Goal: Information Seeking & Learning: Learn about a topic

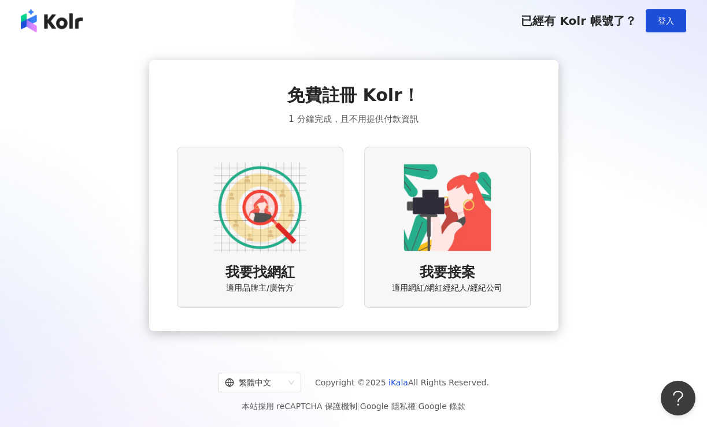
click at [280, 221] on img at bounding box center [260, 207] width 92 height 92
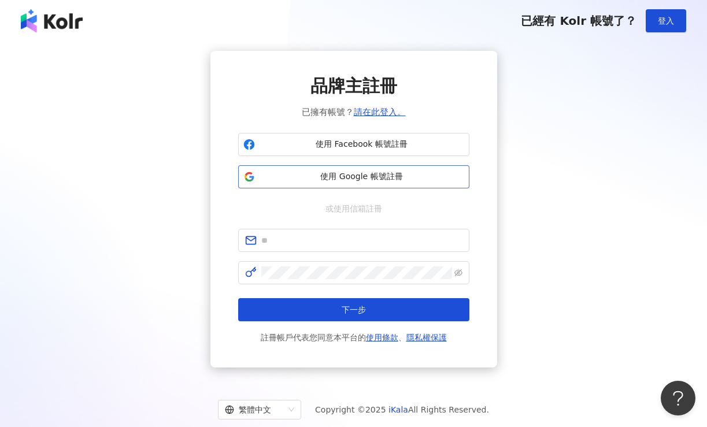
click at [384, 176] on span "使用 Google 帳號註冊" at bounding box center [361, 177] width 205 height 12
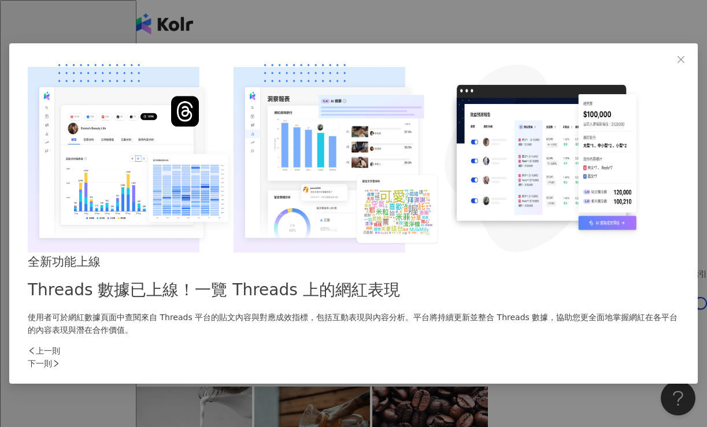
click at [559, 357] on div "下一則" at bounding box center [353, 363] width 651 height 13
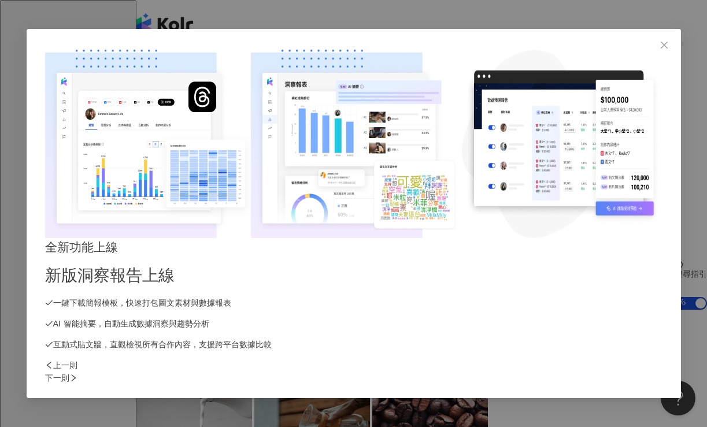
click at [559, 372] on div "下一則" at bounding box center [353, 378] width 617 height 13
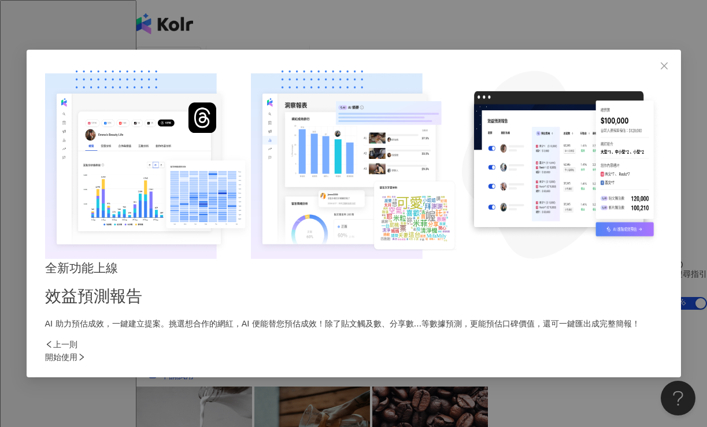
click at [559, 351] on div "開始使用" at bounding box center [353, 357] width 617 height 13
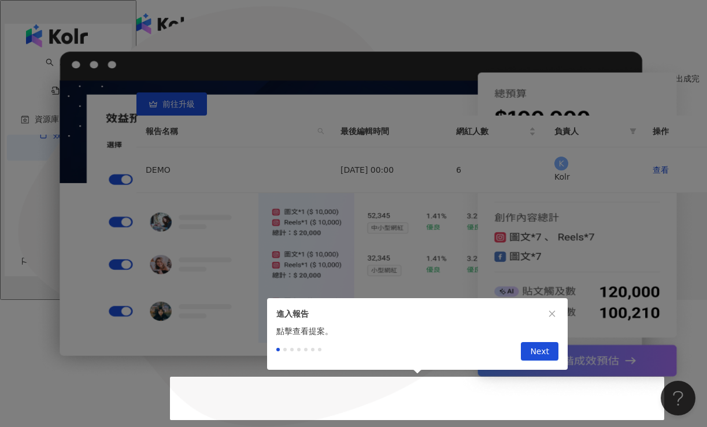
click at [474, 300] on div at bounding box center [353, 300] width 707 height 0
click at [539, 355] on span "Next" at bounding box center [539, 352] width 19 height 18
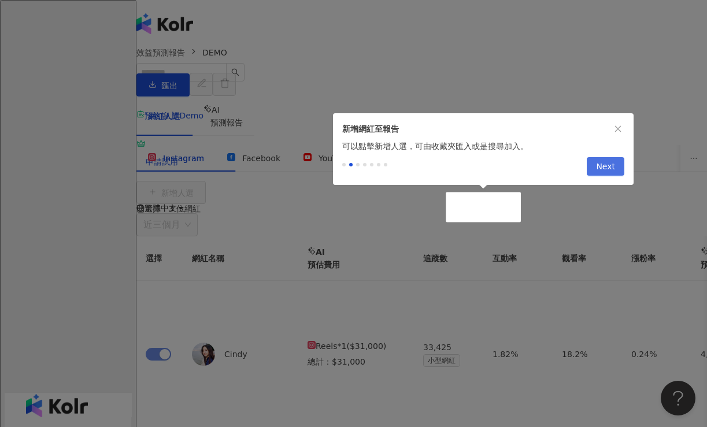
click at [604, 163] on span "Next" at bounding box center [605, 167] width 19 height 18
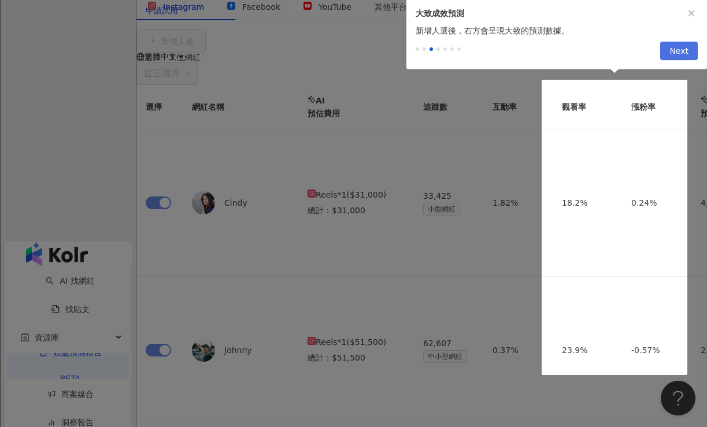
click at [677, 52] on span "Next" at bounding box center [678, 51] width 19 height 18
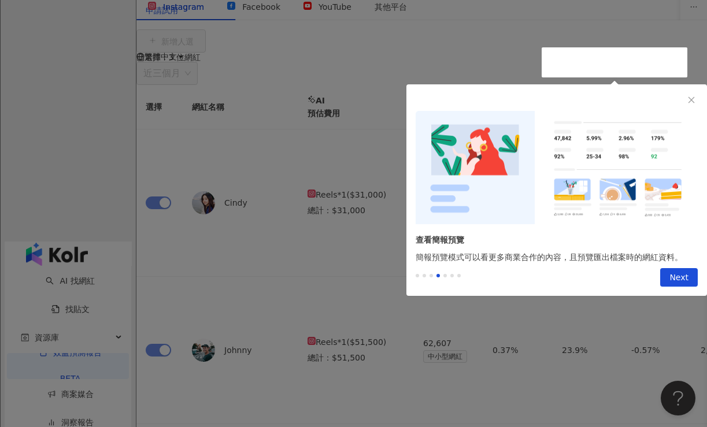
click at [678, 291] on div "Previous Next" at bounding box center [556, 279] width 300 height 32
click at [678, 281] on span "Next" at bounding box center [678, 278] width 19 height 18
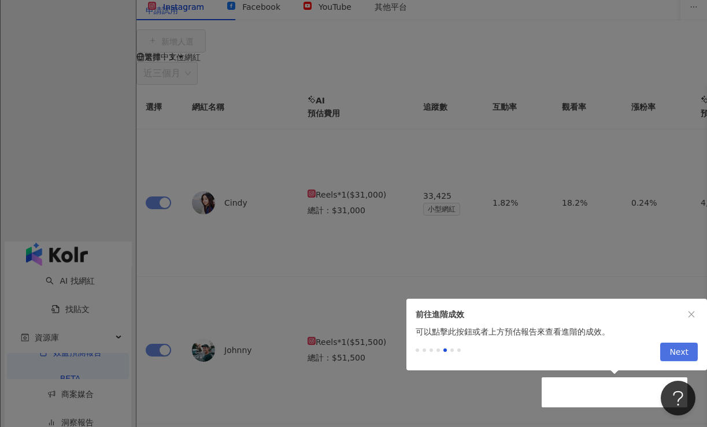
click at [684, 355] on span "Next" at bounding box center [678, 352] width 19 height 18
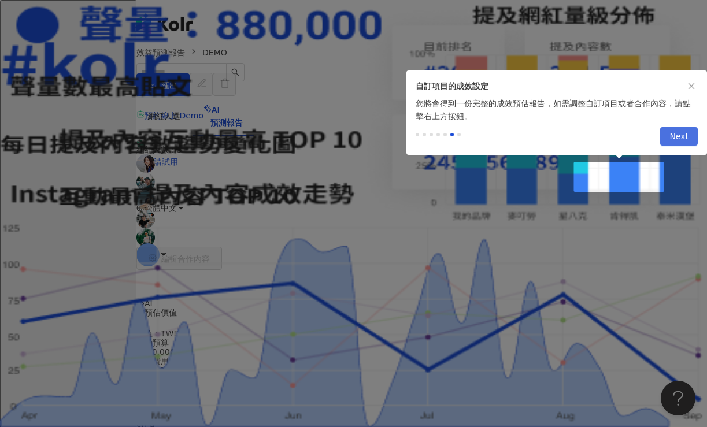
click at [678, 138] on span "Next" at bounding box center [678, 137] width 19 height 18
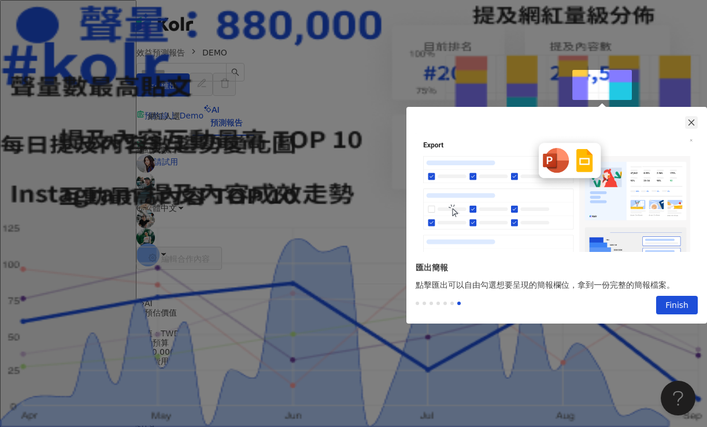
click at [691, 123] on icon "close" at bounding box center [691, 123] width 6 height 6
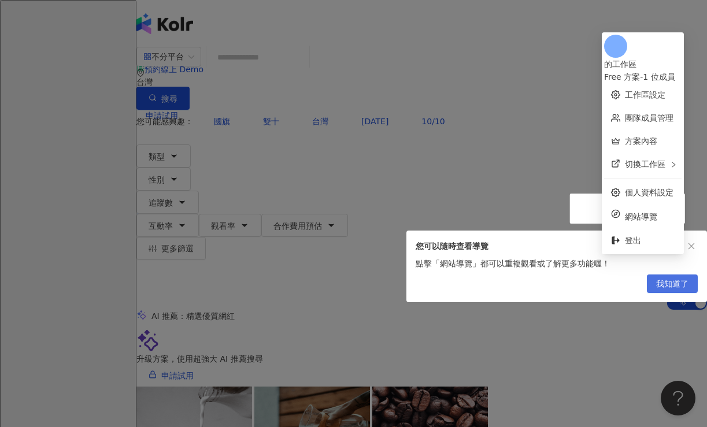
click at [682, 294] on span "我知道了" at bounding box center [672, 284] width 32 height 18
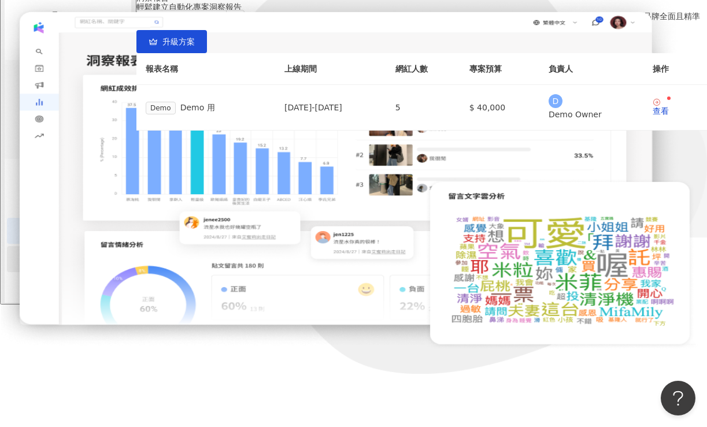
scroll to position [118, 0]
click at [87, 272] on div "趨勢分析" at bounding box center [68, 259] width 122 height 26
click at [75, 207] on link "商案媒合" at bounding box center [70, 202] width 46 height 9
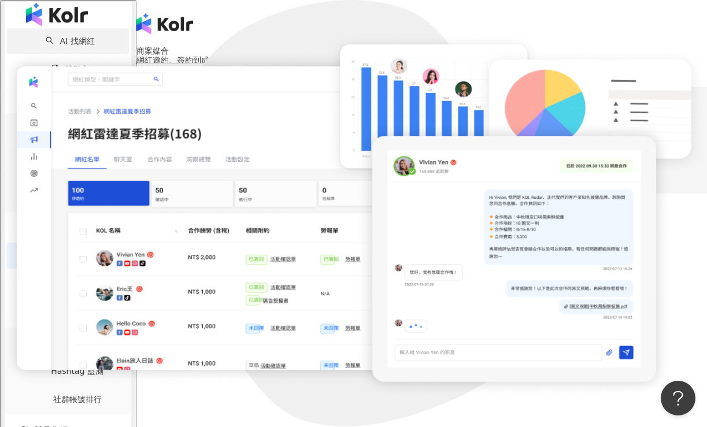
click at [73, 46] on link "AI 找網紅" at bounding box center [70, 40] width 49 height 9
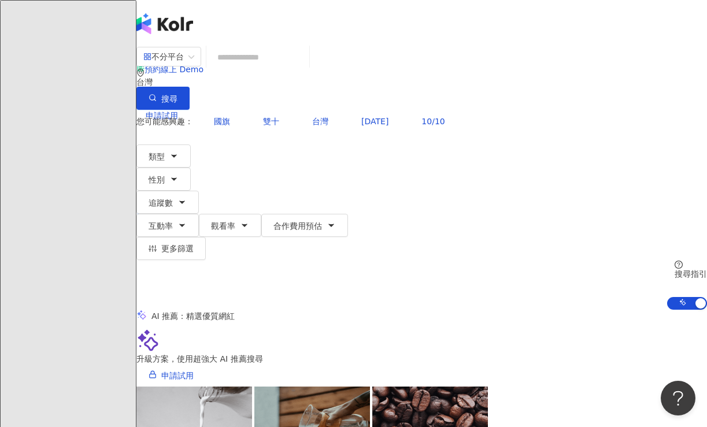
type input "**********"
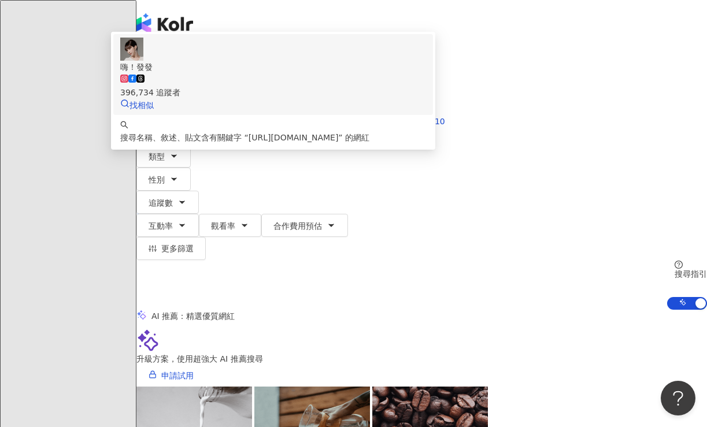
click at [345, 99] on div "396,734 追蹤者" at bounding box center [273, 85] width 306 height 25
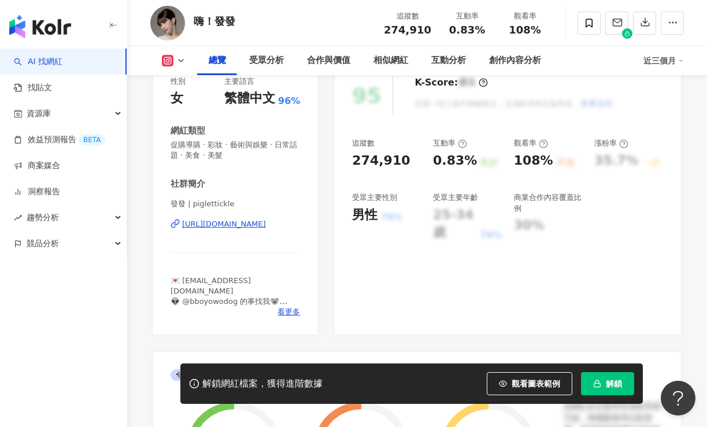
scroll to position [153, 0]
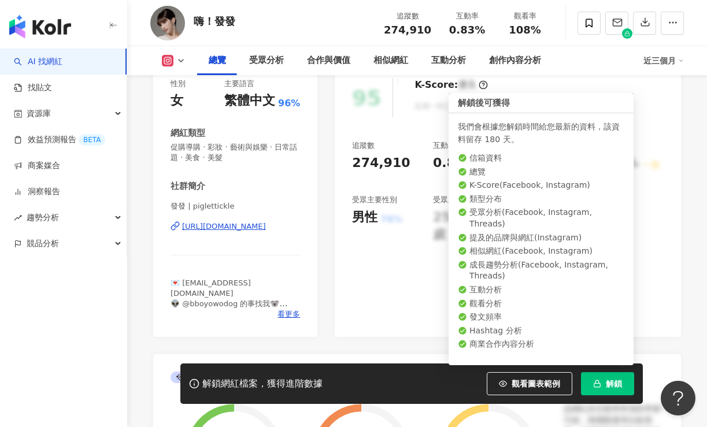
click at [598, 387] on icon "button" at bounding box center [597, 384] width 8 height 8
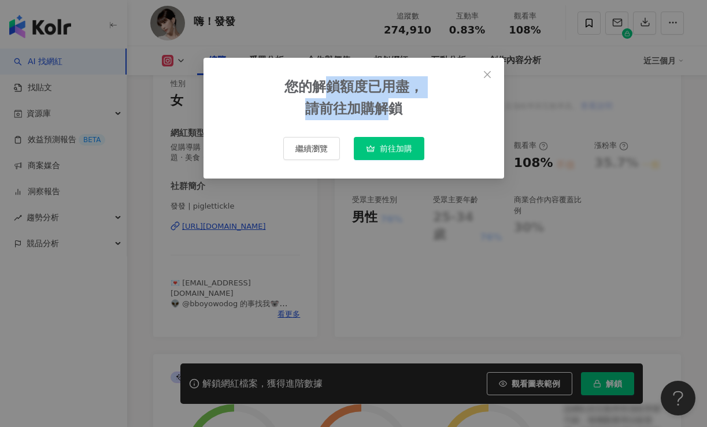
drag, startPoint x: 332, startPoint y: 89, endPoint x: 391, endPoint y: 109, distance: 62.9
click at [391, 109] on div "您的解鎖額度已用盡， 請前往加購解鎖" at bounding box center [353, 97] width 139 height 43
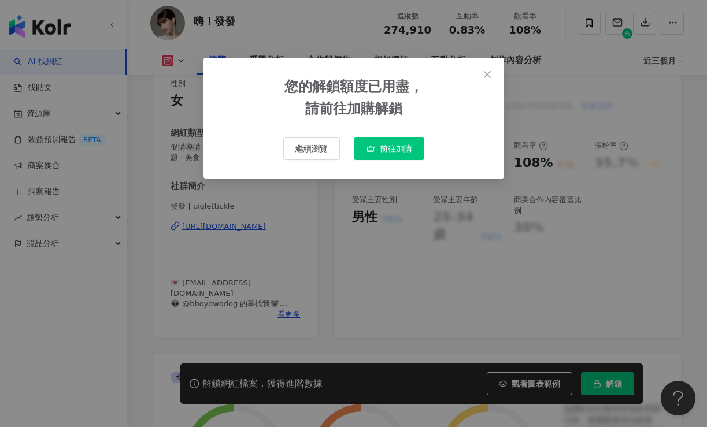
click at [387, 147] on span "前往加購" at bounding box center [396, 148] width 32 height 9
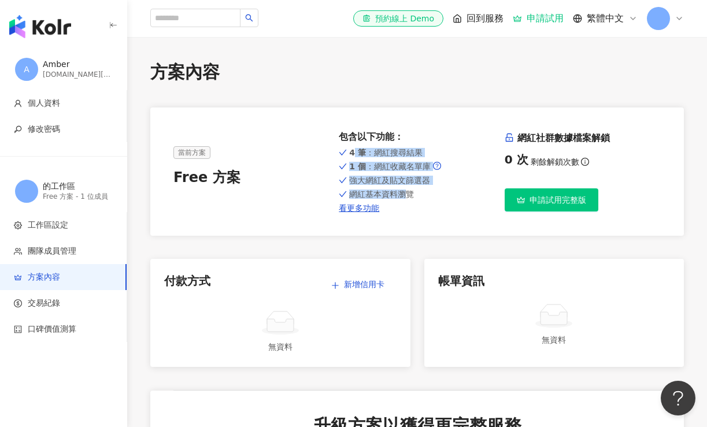
drag, startPoint x: 351, startPoint y: 152, endPoint x: 407, endPoint y: 193, distance: 69.5
click at [407, 193] on div "4 筆 ：網紅搜尋結果 1 個 ：網紅收藏名單庫 強大網紅及貼文篩選器 網紅基本資料瀏覽 看更多功能" at bounding box center [417, 179] width 156 height 67
click at [407, 193] on span "網紅基本資料瀏覽" at bounding box center [381, 194] width 65 height 9
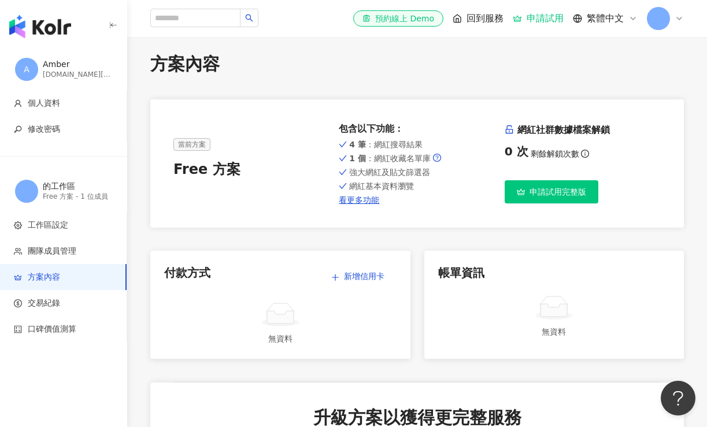
scroll to position [10, 0]
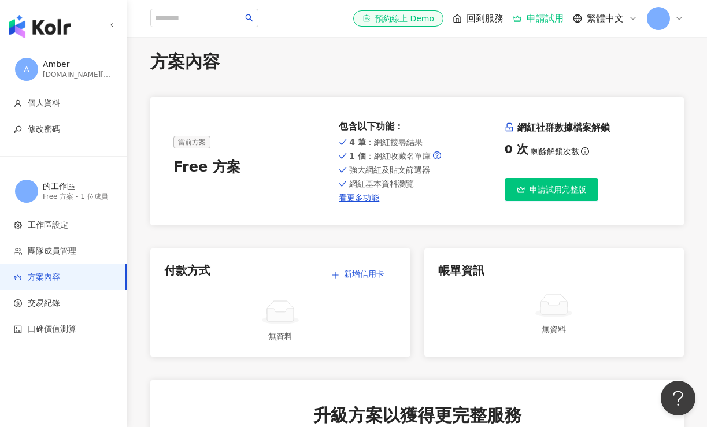
click at [554, 185] on span "申請試用完整版" at bounding box center [557, 189] width 57 height 9
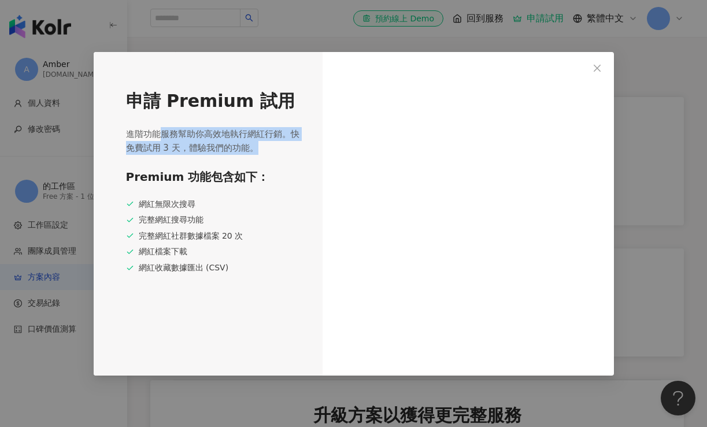
drag, startPoint x: 156, startPoint y: 133, endPoint x: 233, endPoint y: 157, distance: 81.0
click at [233, 157] on div "申請 Premium 試用 進階功能服務幫助你高效地執行網紅行銷。快免費試用 3 天，體驗我們的功能。 Premium 功能包含如下： 網紅無限次搜尋 完整網…" at bounding box center [208, 214] width 229 height 324
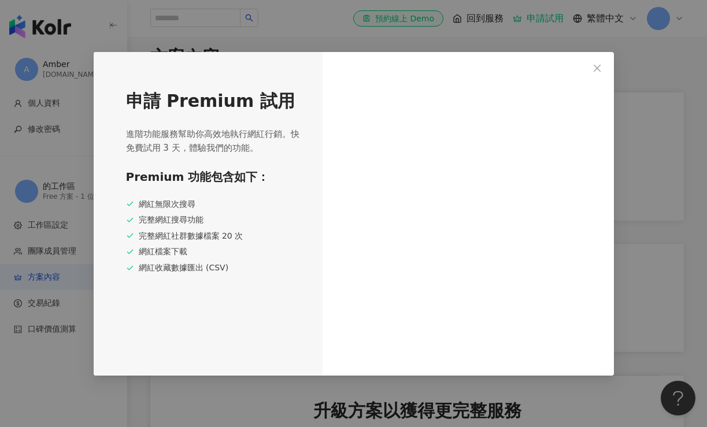
scroll to position [18, 0]
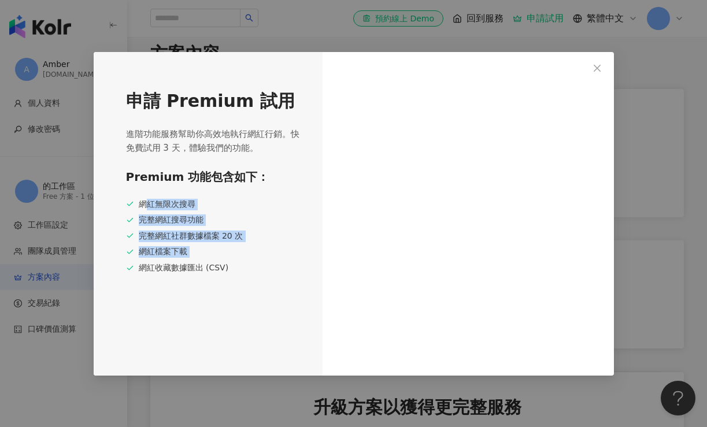
drag, startPoint x: 148, startPoint y: 204, endPoint x: 227, endPoint y: 259, distance: 95.9
click at [227, 259] on div "網紅無限次搜尋 完整網紅搜尋功能 完整網紅社群數據檔案 20 次 網紅檔案下載 網紅收藏數據匯出 (CSV)" at bounding box center [214, 236] width 176 height 75
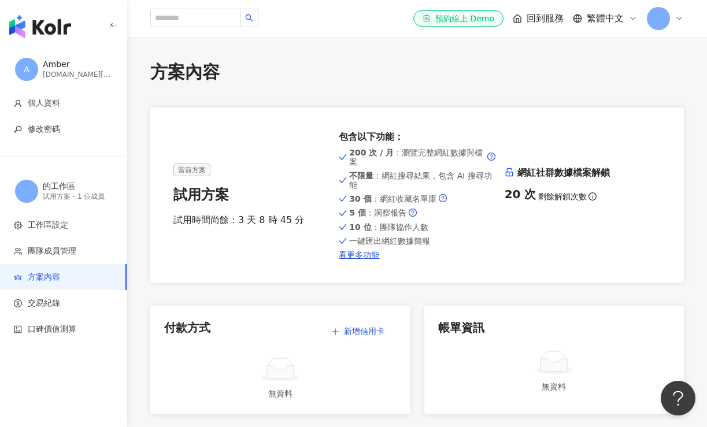
click at [110, 35] on button "button" at bounding box center [113, 26] width 9 height 25
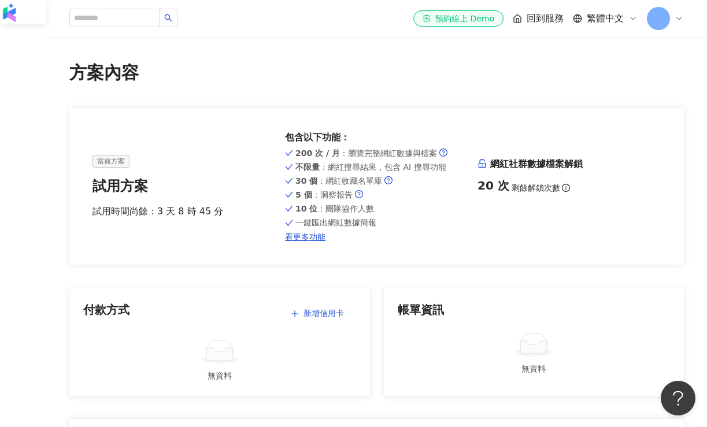
click at [540, 22] on span "回到服務" at bounding box center [544, 18] width 37 height 13
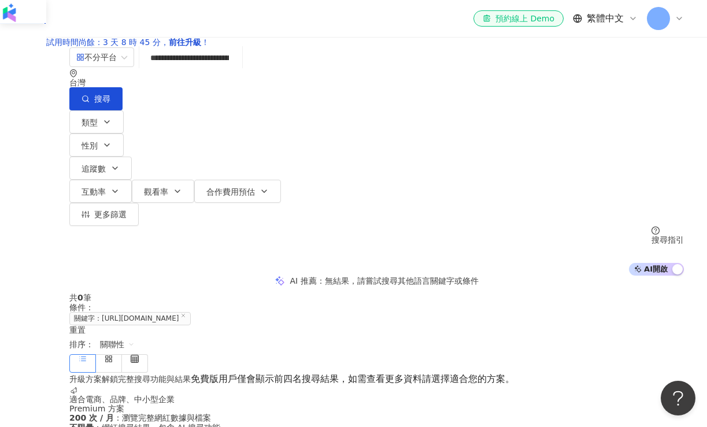
click at [237, 69] on input "**********" at bounding box center [191, 58] width 94 height 22
type input "**********"
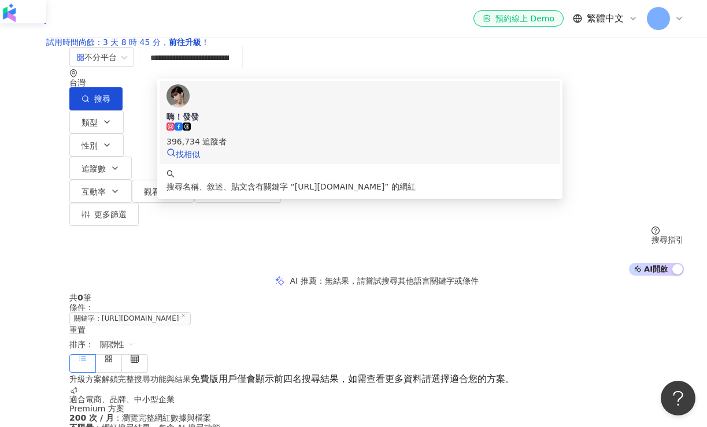
click at [336, 128] on div "396,734 追蹤者" at bounding box center [359, 135] width 387 height 25
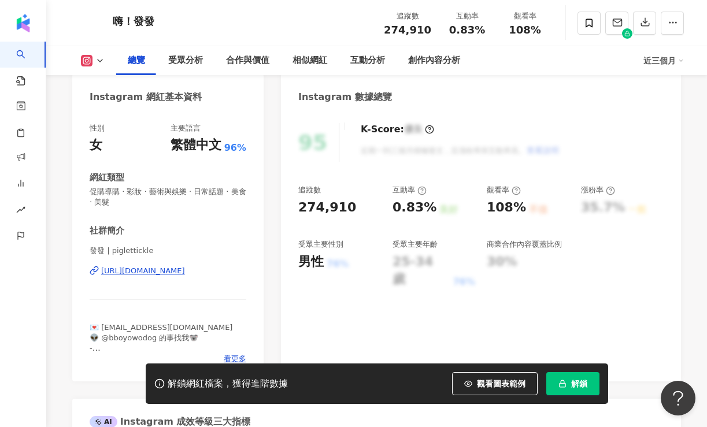
scroll to position [141, 0]
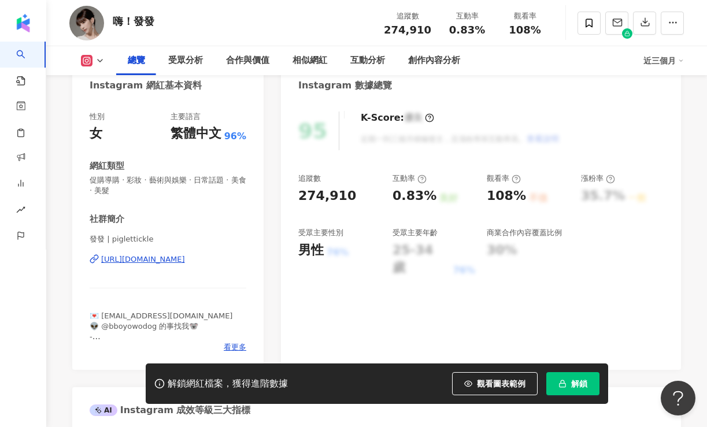
click at [576, 387] on span "解鎖" at bounding box center [579, 383] width 16 height 9
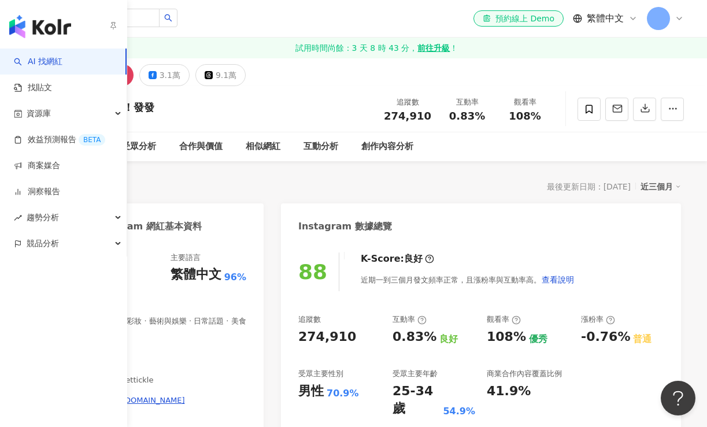
click at [62, 56] on link "AI 找網紅" at bounding box center [38, 62] width 49 height 12
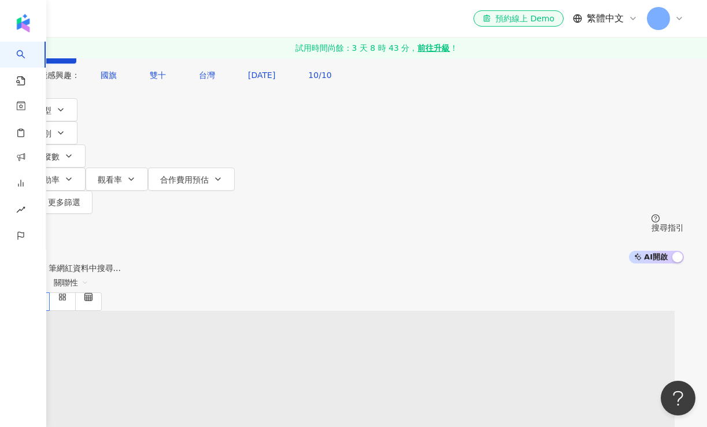
click at [191, 22] on input "search" at bounding box center [145, 11] width 94 height 22
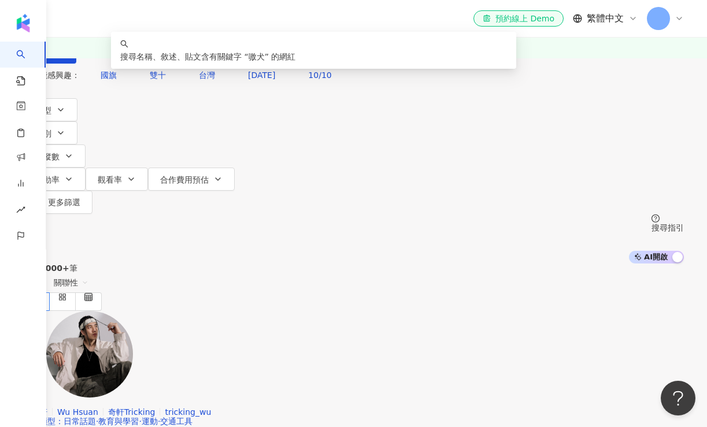
type input "**"
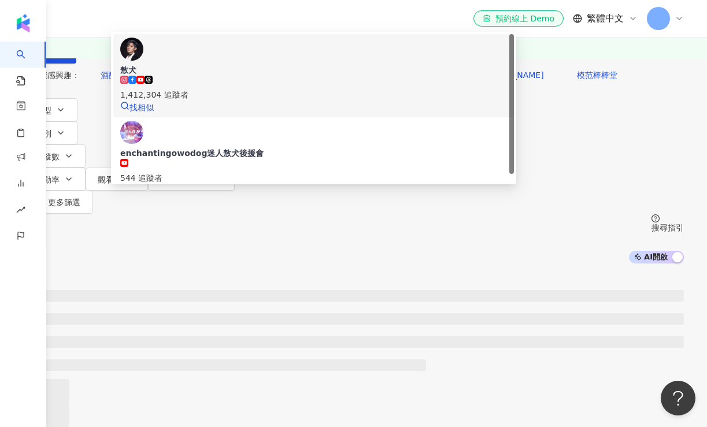
click at [272, 76] on span "敖犬" at bounding box center [313, 70] width 387 height 12
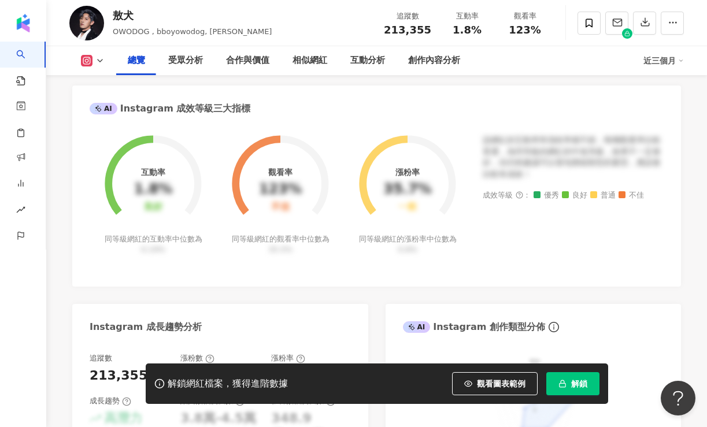
scroll to position [737, 0]
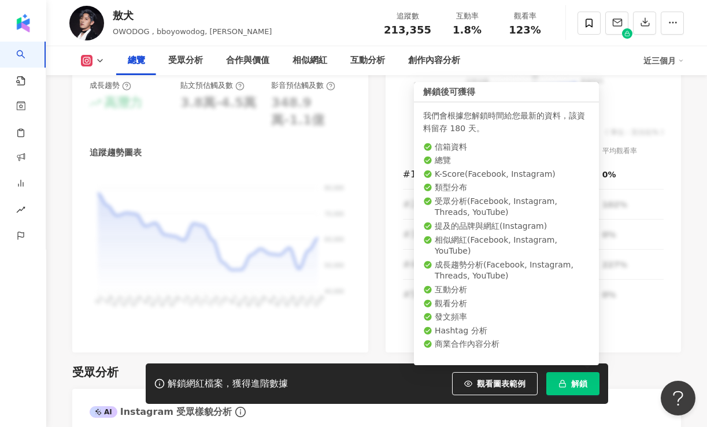
click at [581, 388] on span "解鎖" at bounding box center [579, 383] width 16 height 9
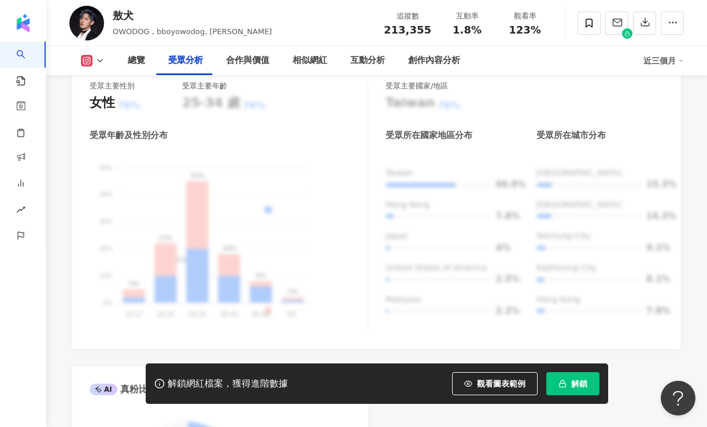
scroll to position [1067, 0]
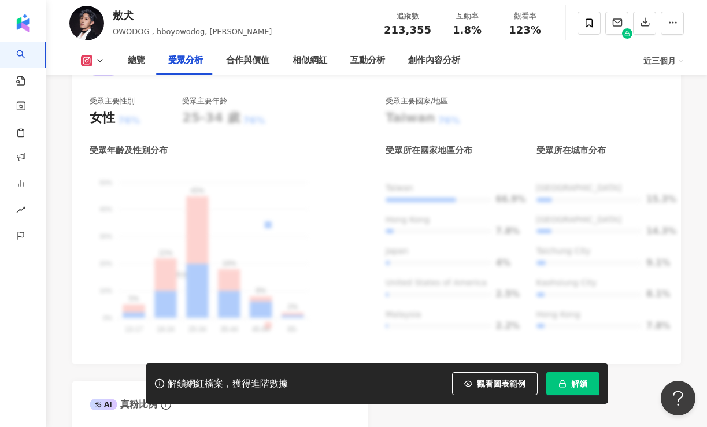
click at [573, 387] on span "解鎖" at bounding box center [579, 383] width 16 height 9
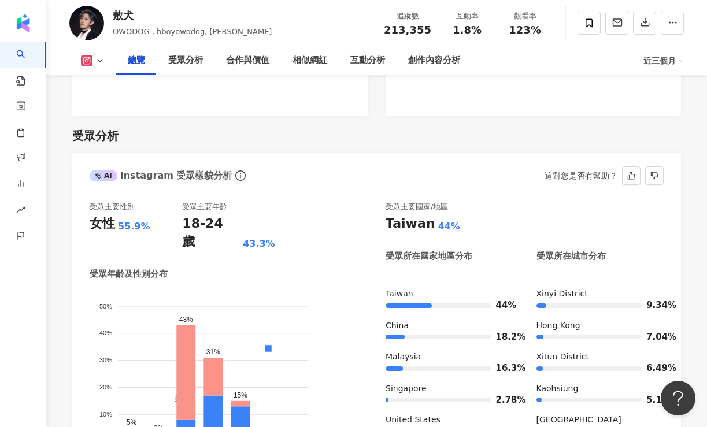
scroll to position [685, 0]
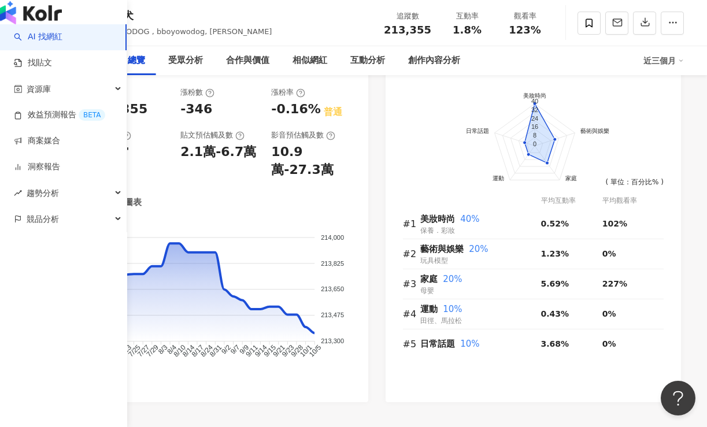
click at [39, 43] on link "AI 找網紅" at bounding box center [38, 37] width 49 height 12
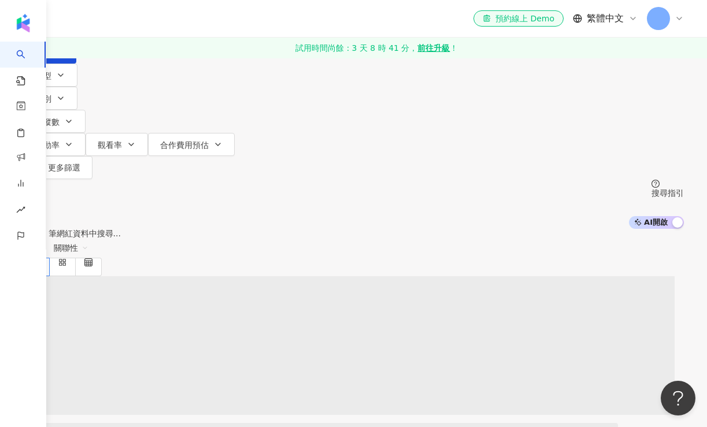
click at [191, 22] on input "search" at bounding box center [145, 11] width 94 height 22
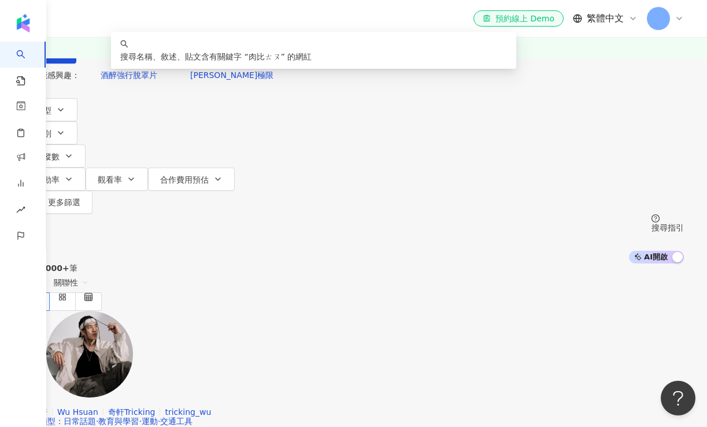
type input "***"
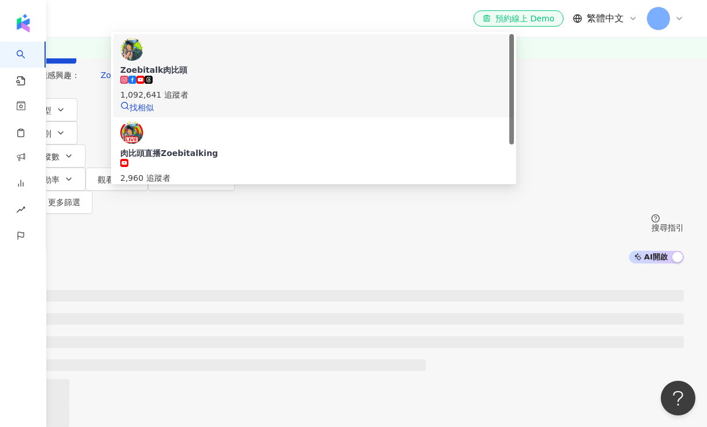
click at [300, 101] on div "1,092,641 追蹤者" at bounding box center [313, 88] width 387 height 25
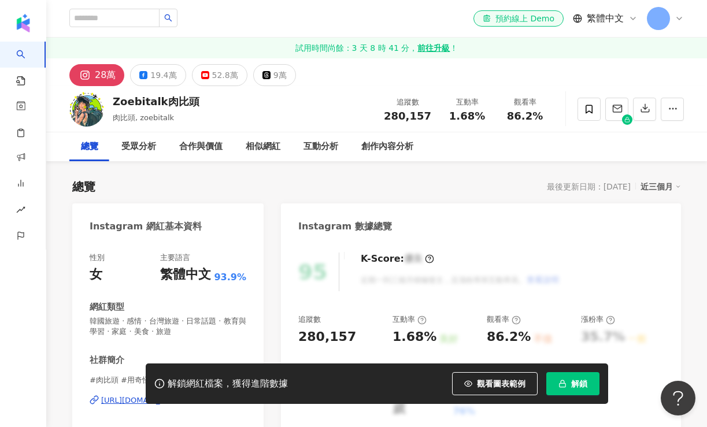
click at [575, 389] on button "解鎖" at bounding box center [572, 383] width 53 height 23
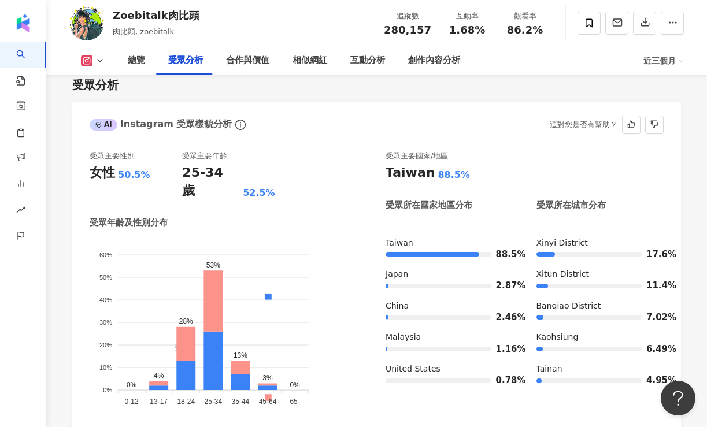
scroll to position [1055, 0]
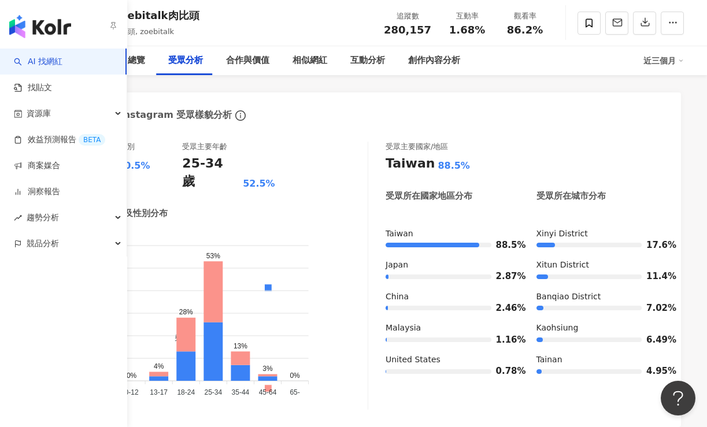
click at [53, 68] on link "AI 找網紅" at bounding box center [38, 62] width 49 height 12
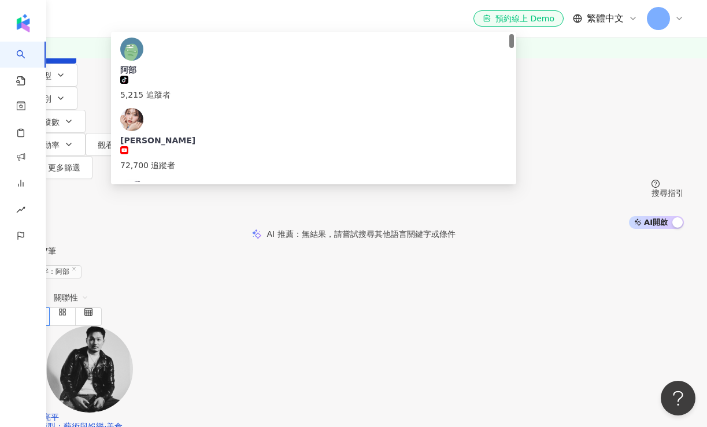
type input "***"
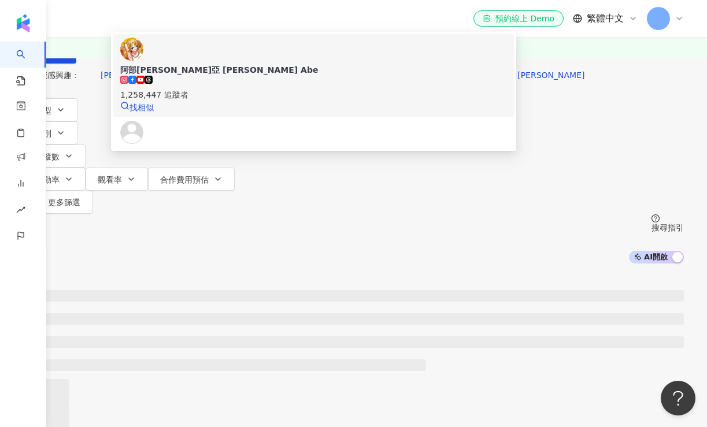
click at [313, 76] on span "[PERSON_NAME]" at bounding box center [313, 70] width 387 height 12
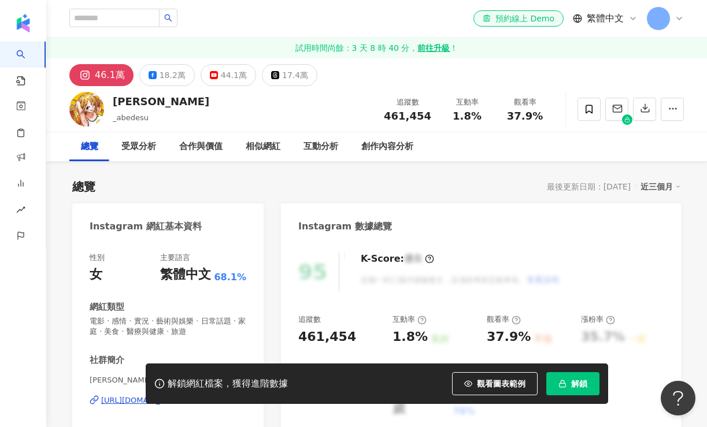
click at [572, 387] on span "解鎖" at bounding box center [579, 383] width 16 height 9
click at [159, 101] on div "阿部瑪利亞 Maria Abe" at bounding box center [161, 101] width 96 height 14
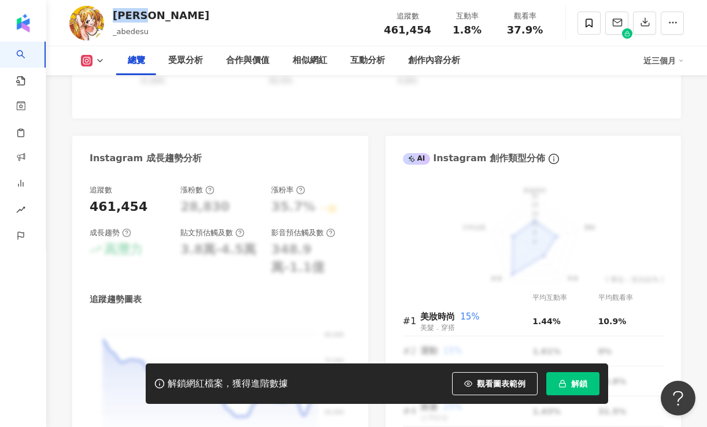
scroll to position [646, 0]
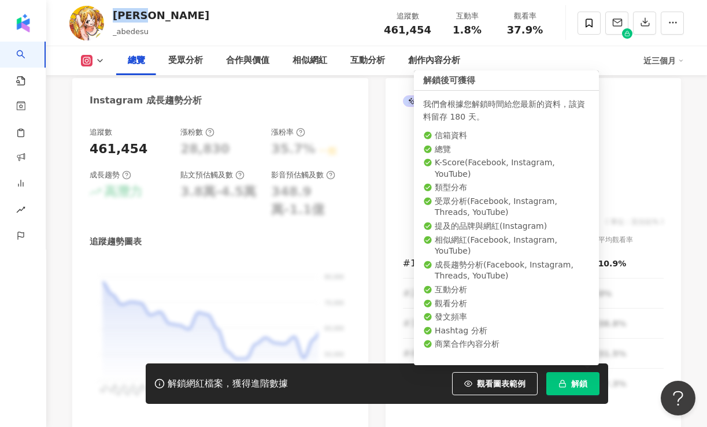
click at [570, 383] on button "解鎖" at bounding box center [572, 383] width 53 height 23
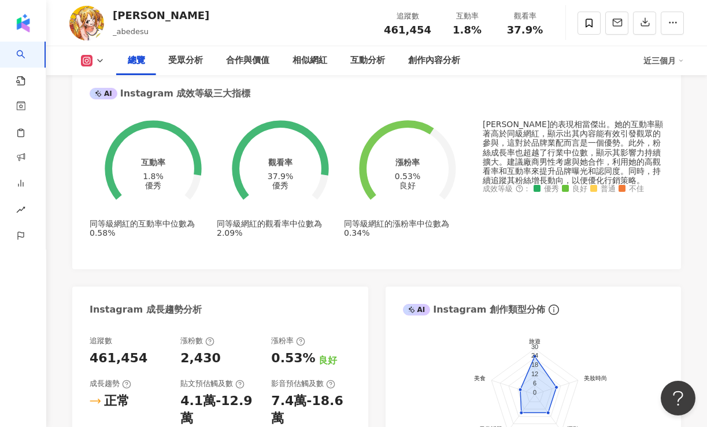
scroll to position [431, 0]
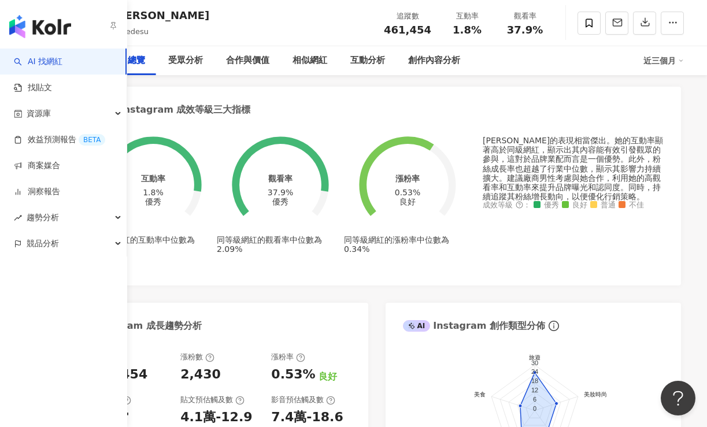
click at [54, 64] on link "AI 找網紅" at bounding box center [38, 62] width 49 height 12
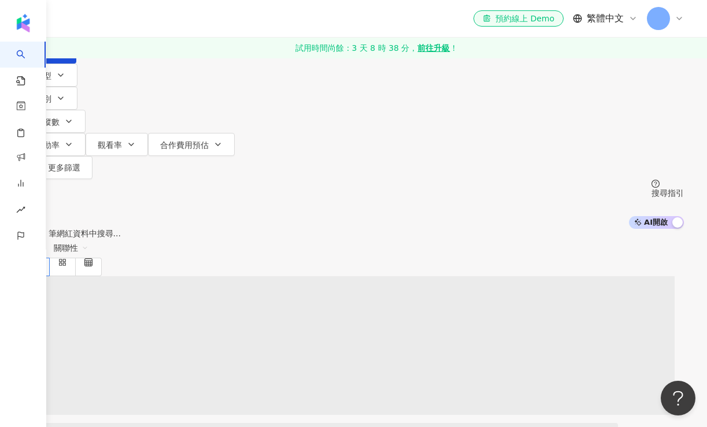
click at [191, 22] on input "search" at bounding box center [145, 11] width 94 height 22
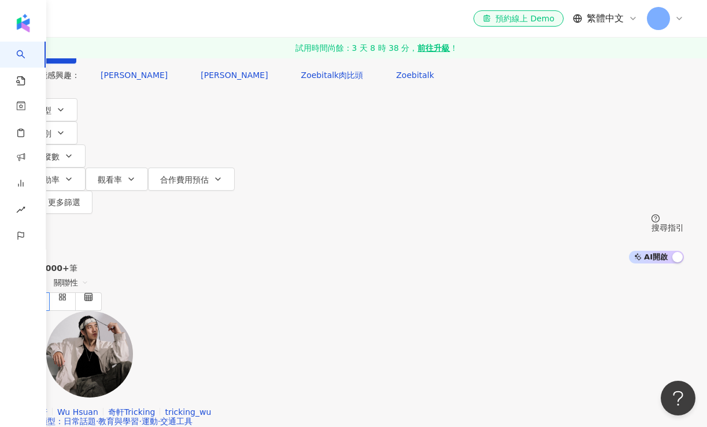
type input "**"
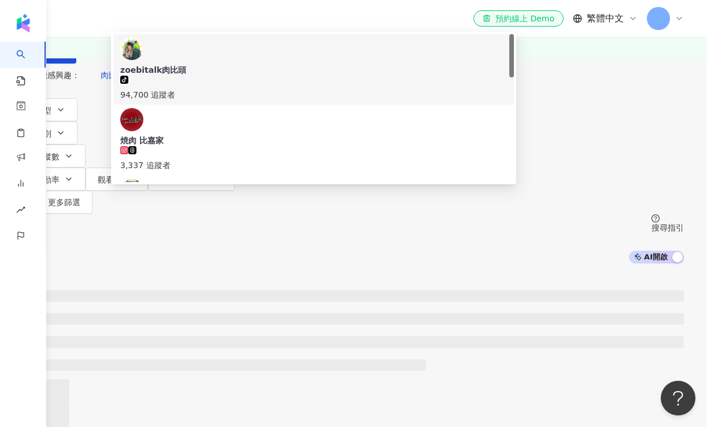
click at [268, 101] on div "tiktok-icon 94,700 追蹤者" at bounding box center [313, 88] width 387 height 25
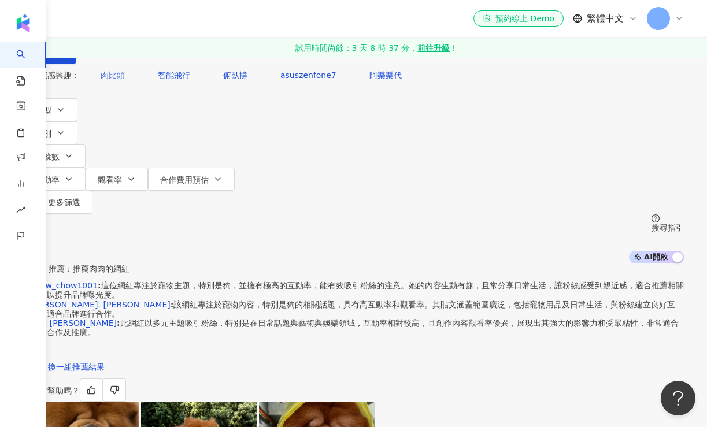
click at [125, 80] on span "肉比頭" at bounding box center [113, 74] width 24 height 9
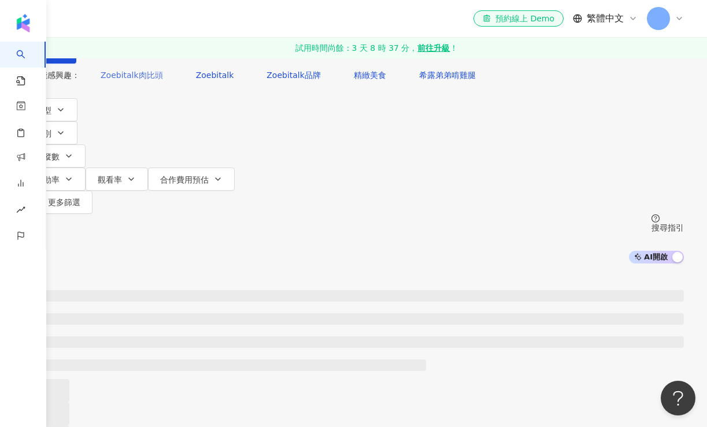
click at [155, 80] on span "Zoebitalk肉比頭" at bounding box center [132, 74] width 62 height 9
type input "**********"
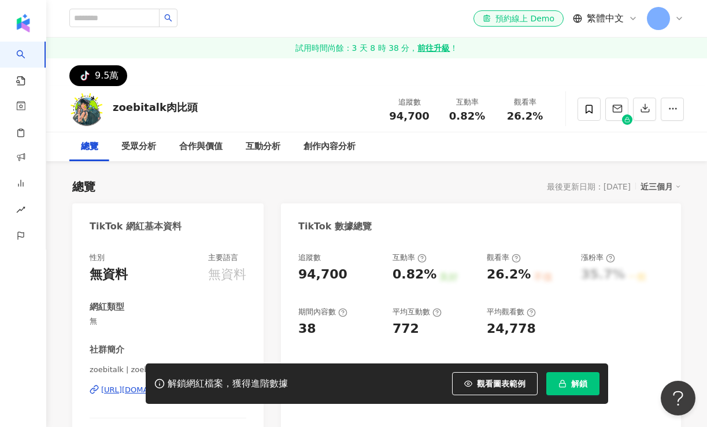
click at [413, 190] on div "總覽 最後更新日期：2025/9/24 近三個月" at bounding box center [376, 187] width 608 height 16
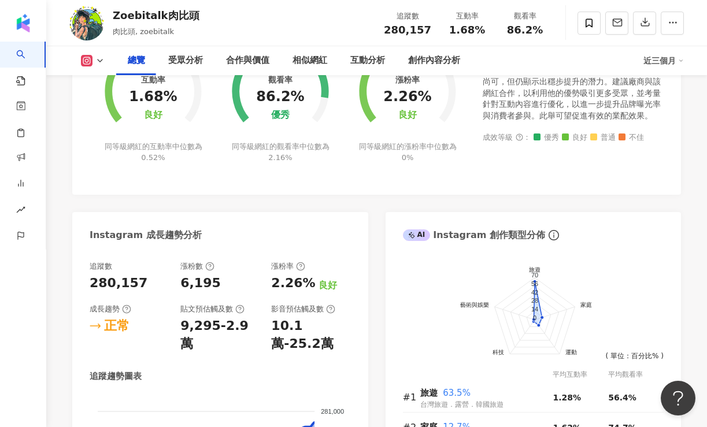
scroll to position [346, 0]
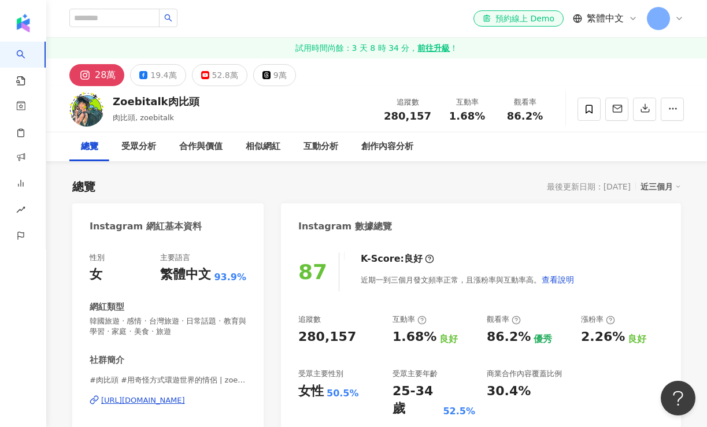
click at [681, 18] on icon at bounding box center [678, 18] width 9 height 9
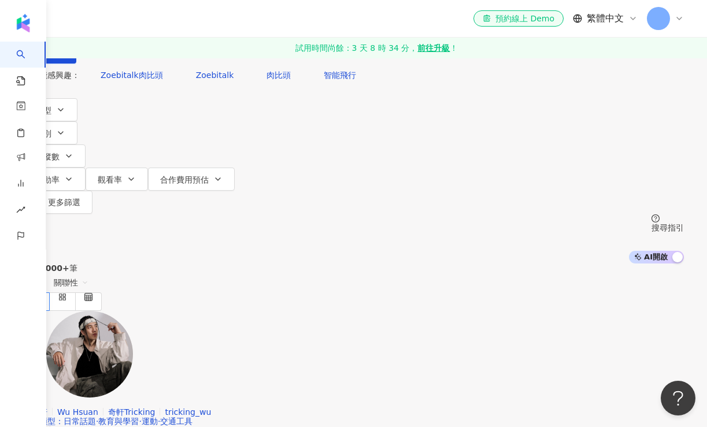
click at [674, 20] on div at bounding box center [665, 18] width 37 height 23
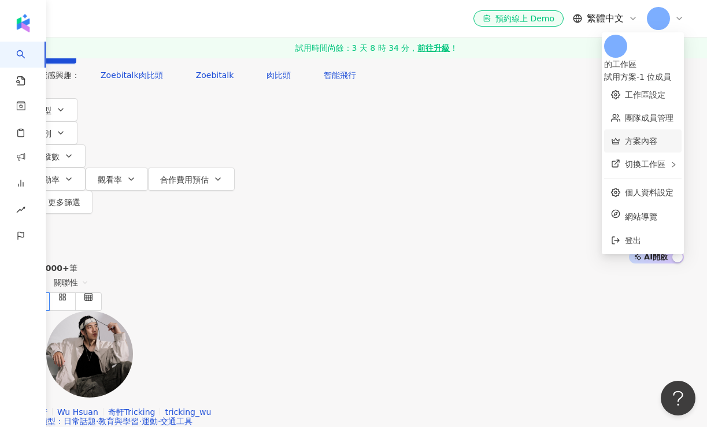
click at [626, 138] on link "方案內容" at bounding box center [641, 140] width 32 height 9
